Goal: Information Seeking & Learning: Learn about a topic

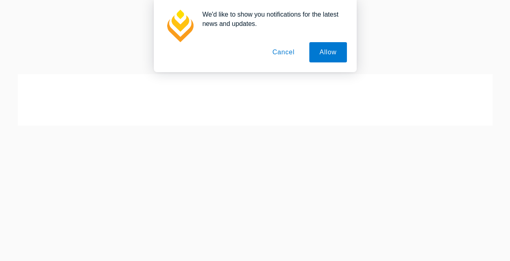
click at [282, 55] on button "Cancel" at bounding box center [283, 52] width 43 height 20
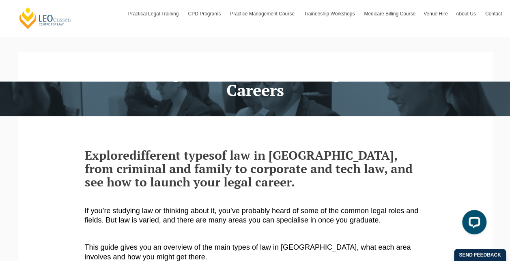
scroll to position [210, 0]
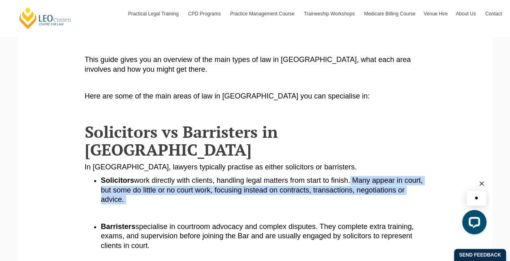
drag, startPoint x: 351, startPoint y: 163, endPoint x: 251, endPoint y: 181, distance: 101.2
click at [251, 181] on li "Solicitors work directly with clients, handling legal matters from start to fin…" at bounding box center [263, 190] width 325 height 28
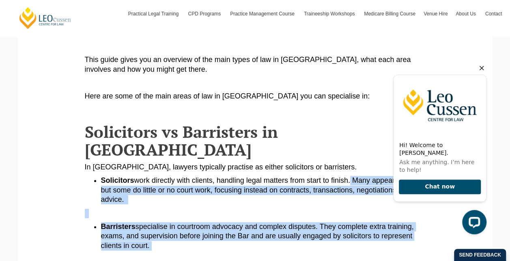
drag, startPoint x: 251, startPoint y: 181, endPoint x: 253, endPoint y: 225, distance: 43.5
click at [253, 225] on li "Barristers specialise in courtroom advocacy and complex disputes. They complete…" at bounding box center [263, 236] width 325 height 28
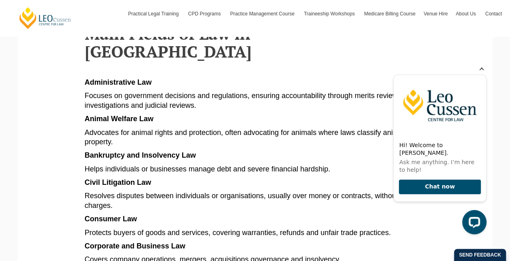
scroll to position [461, 0]
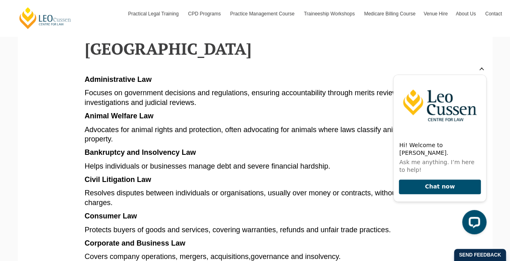
click at [488, 73] on div "Hi! Welcome to [PERSON_NAME]. Ask me anything. I’m here to help! Chat now" at bounding box center [438, 150] width 103 height 181
click at [484, 73] on icon "Hide greeting" at bounding box center [482, 68] width 10 height 10
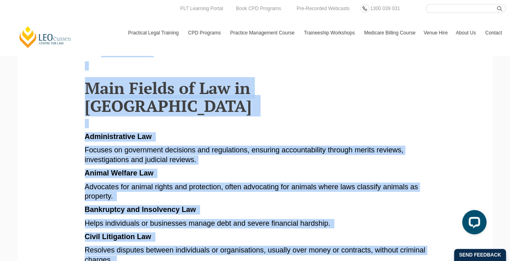
scroll to position [365, 0]
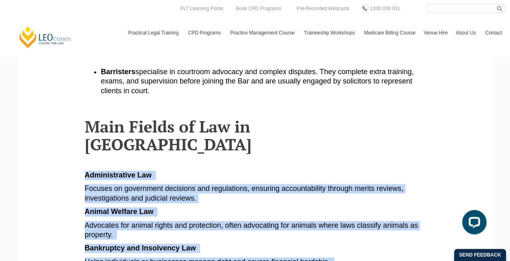
drag, startPoint x: 342, startPoint y: 127, endPoint x: 76, endPoint y: 140, distance: 266.6
copy article "Loremipsumdolo Sit Ametcon ad elitseddoe temporinc utl etdoloremag, aliquaen ad…"
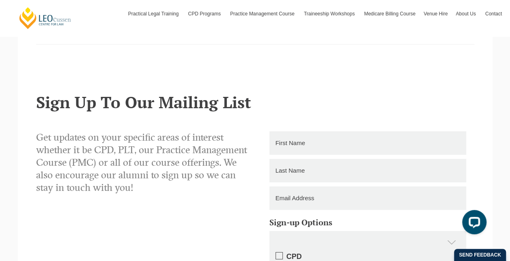
scroll to position [1332, 0]
